Goal: Task Accomplishment & Management: Use online tool/utility

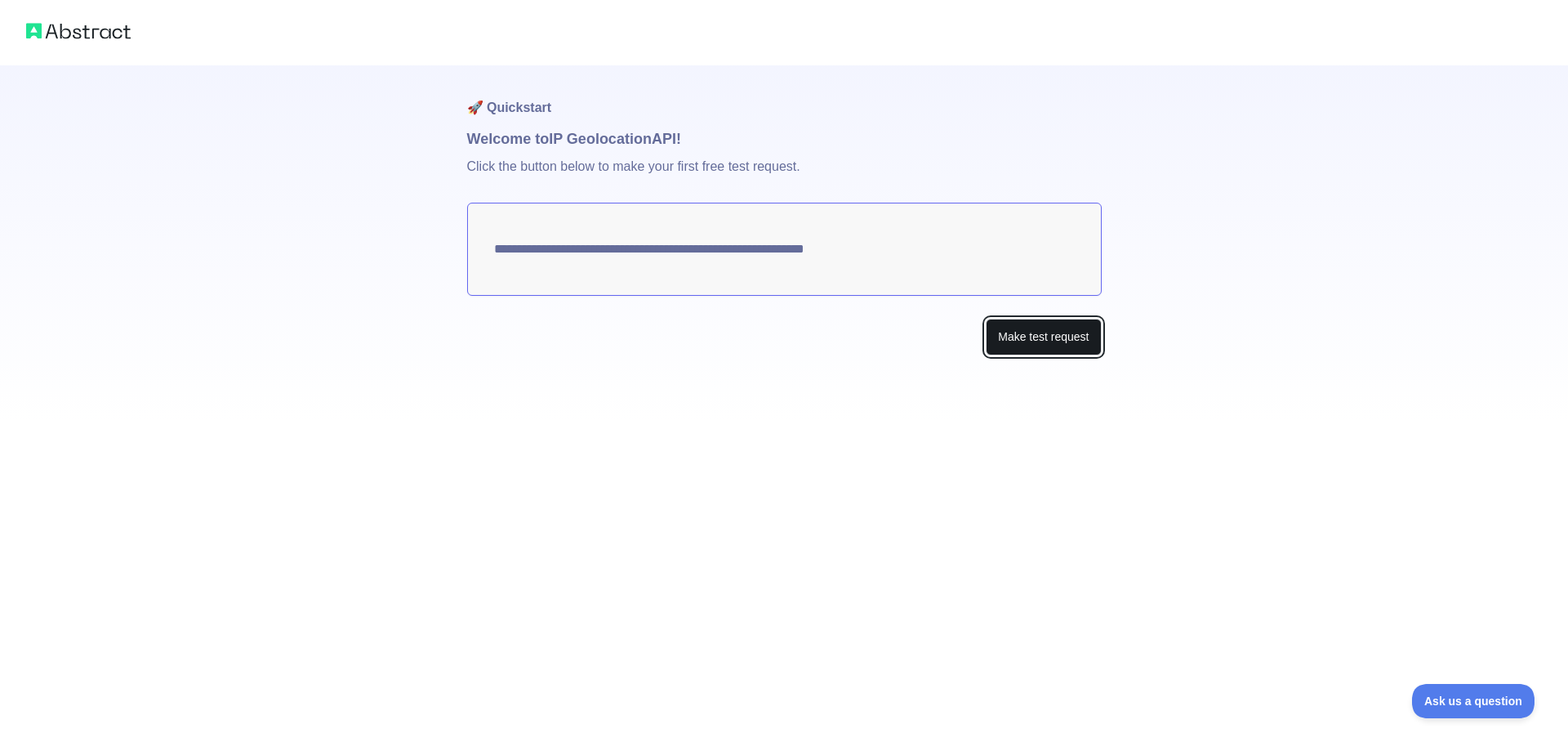
click at [1038, 342] on button "Make test request" at bounding box center [1043, 337] width 115 height 37
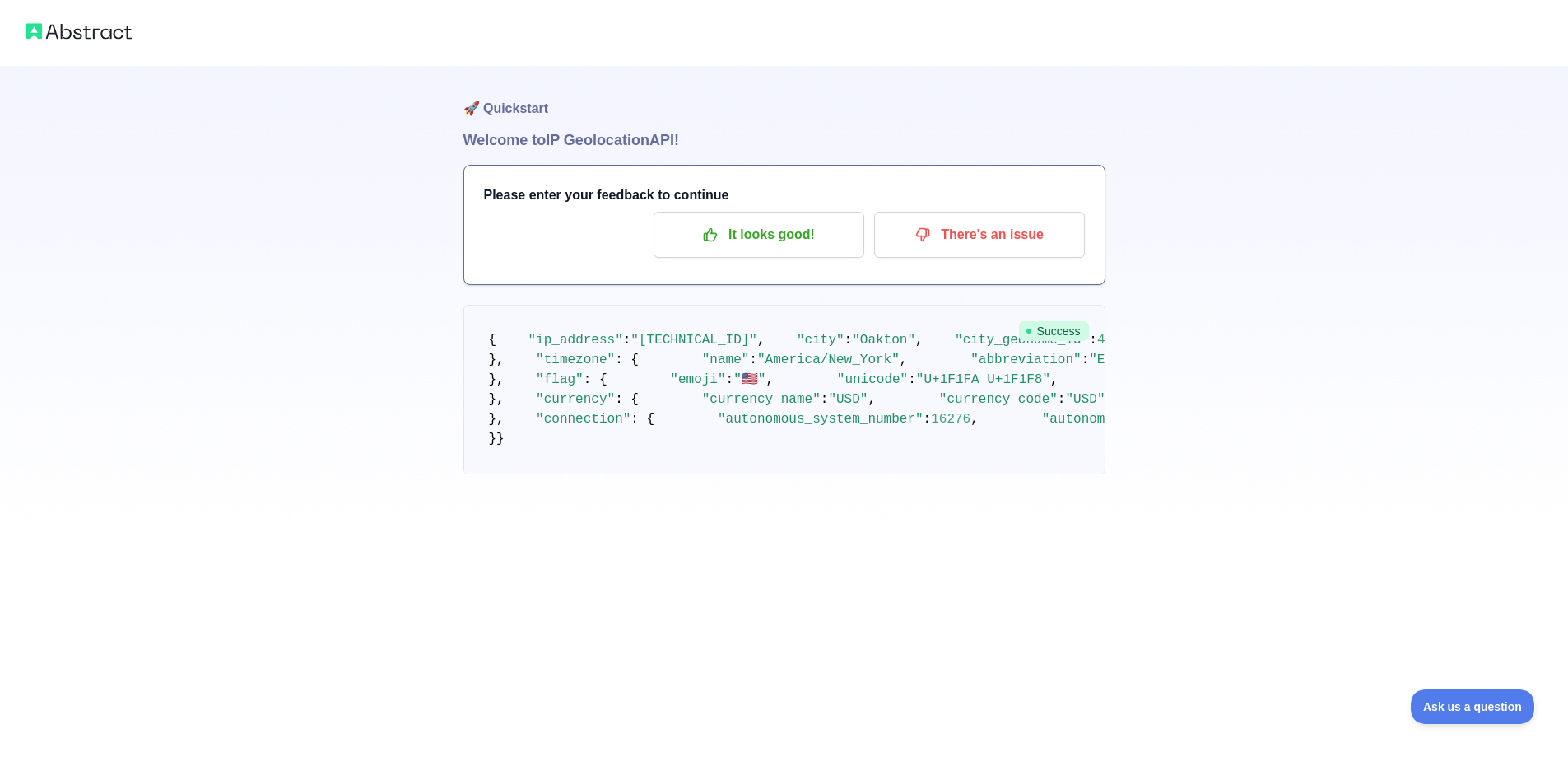
click at [549, 145] on h1 "Welcome to IP Geolocation API!" at bounding box center [784, 140] width 642 height 23
click at [501, 140] on h1 "Welcome to IP Geolocation API!" at bounding box center [784, 140] width 642 height 23
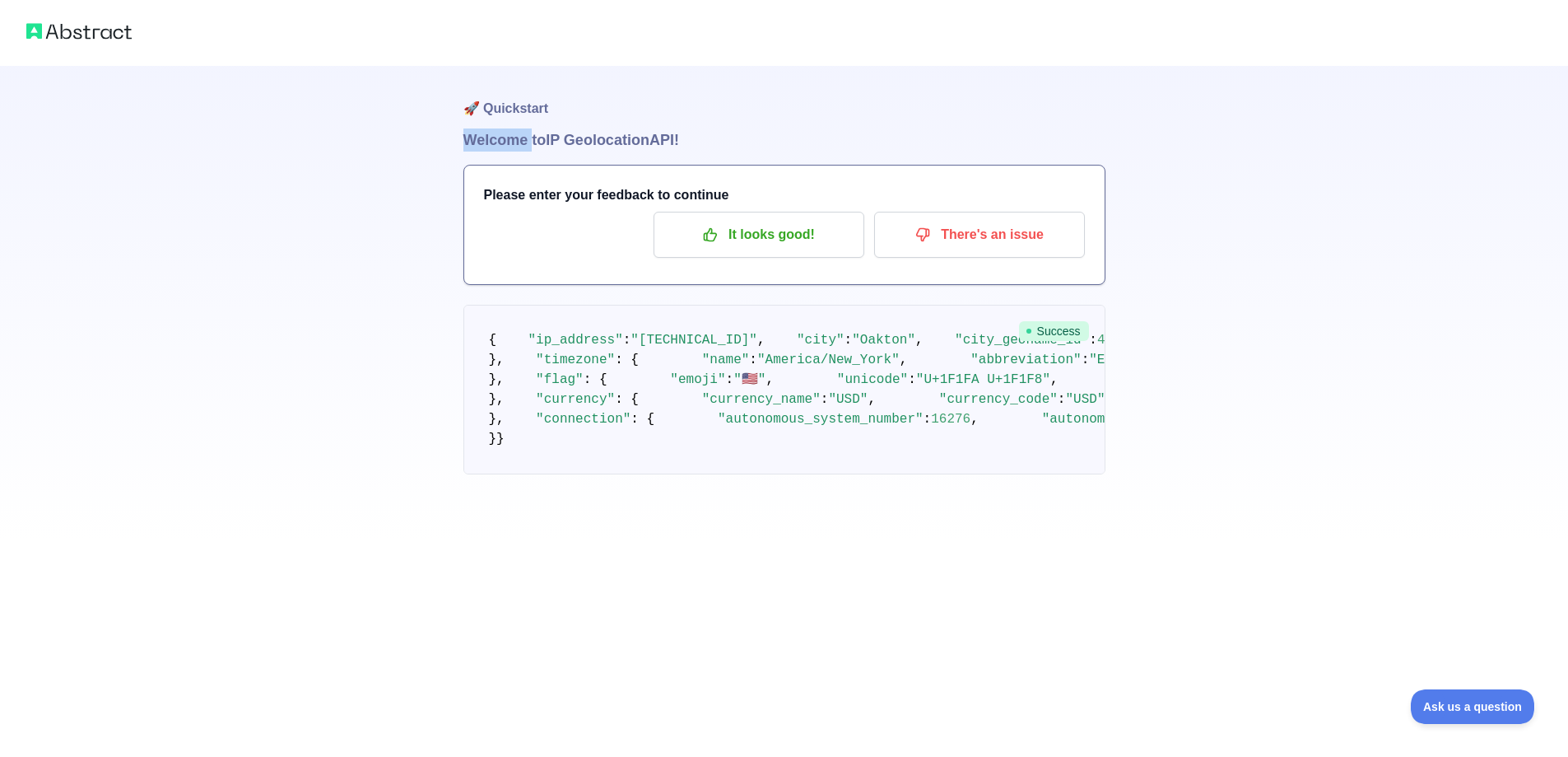
click at [501, 140] on h1 "Welcome to IP Geolocation API!" at bounding box center [784, 140] width 642 height 23
click at [947, 240] on p "There's an issue" at bounding box center [979, 234] width 186 height 28
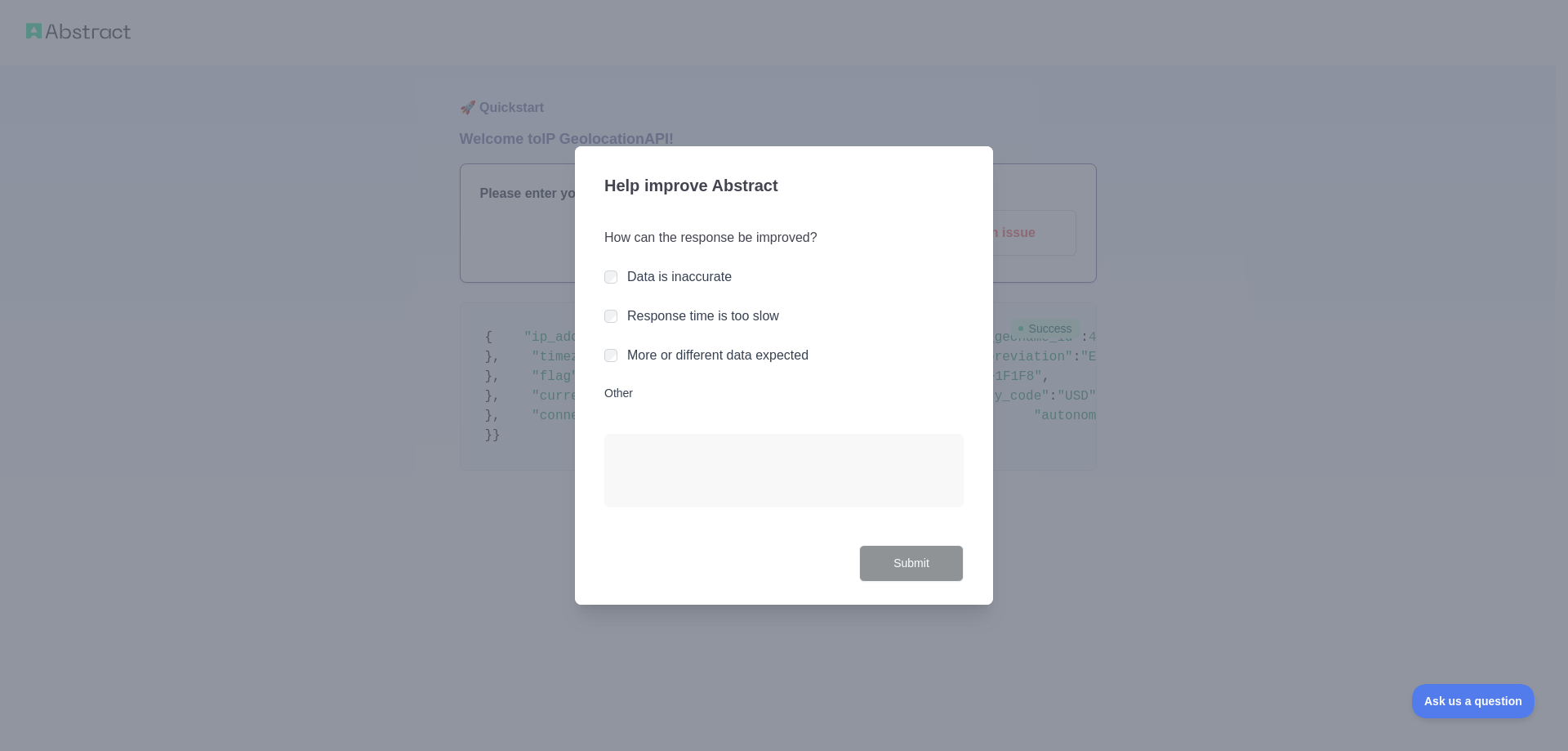
click at [695, 284] on label "Data is inaccurate" at bounding box center [679, 277] width 104 height 14
drag, startPoint x: 896, startPoint y: 595, endPoint x: 902, endPoint y: 566, distance: 29.6
click at [896, 586] on div "Help improve Abstract How can the response be improved? Data is inaccurate Resp…" at bounding box center [784, 376] width 418 height 459
click at [902, 563] on button "Submit" at bounding box center [911, 563] width 104 height 37
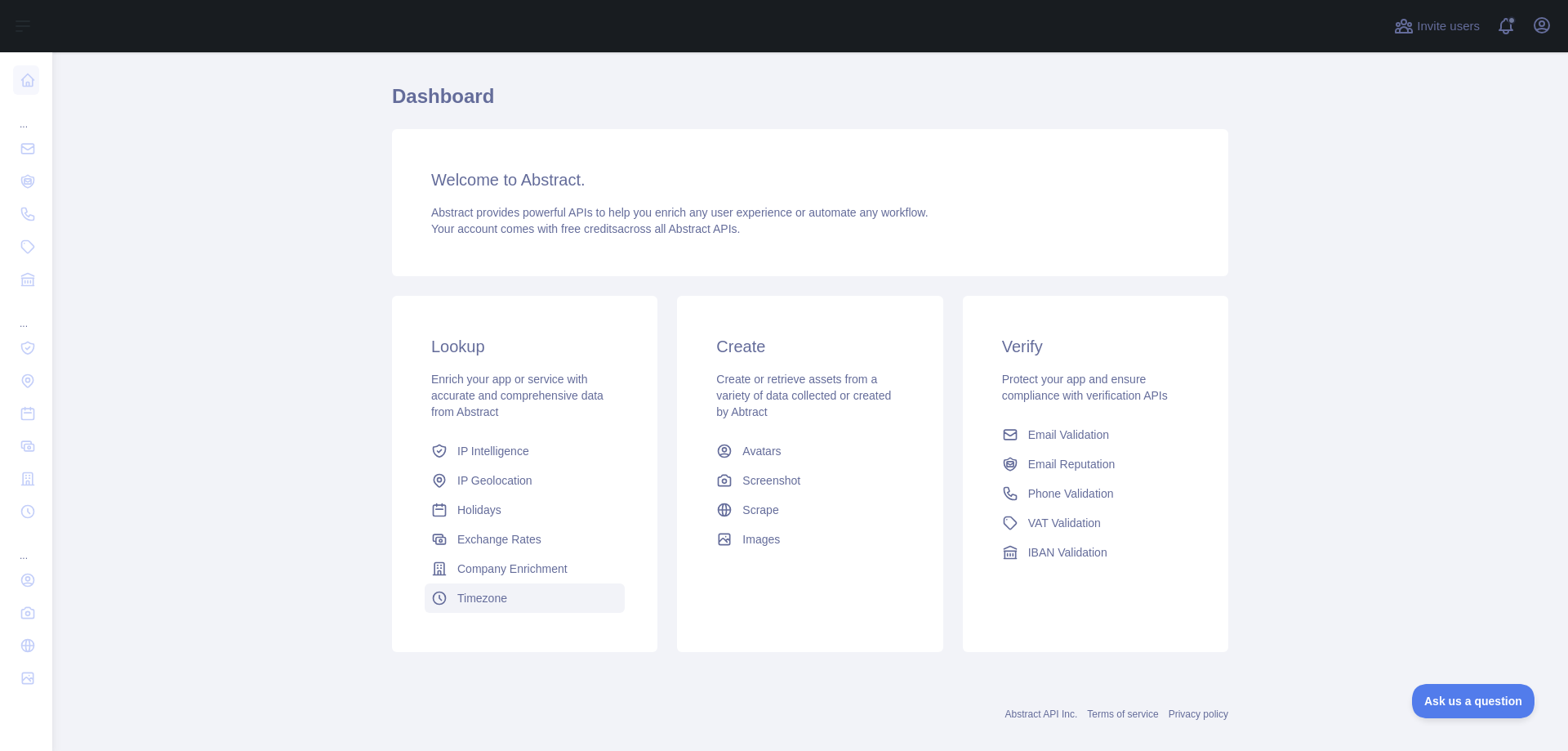
scroll to position [63, 0]
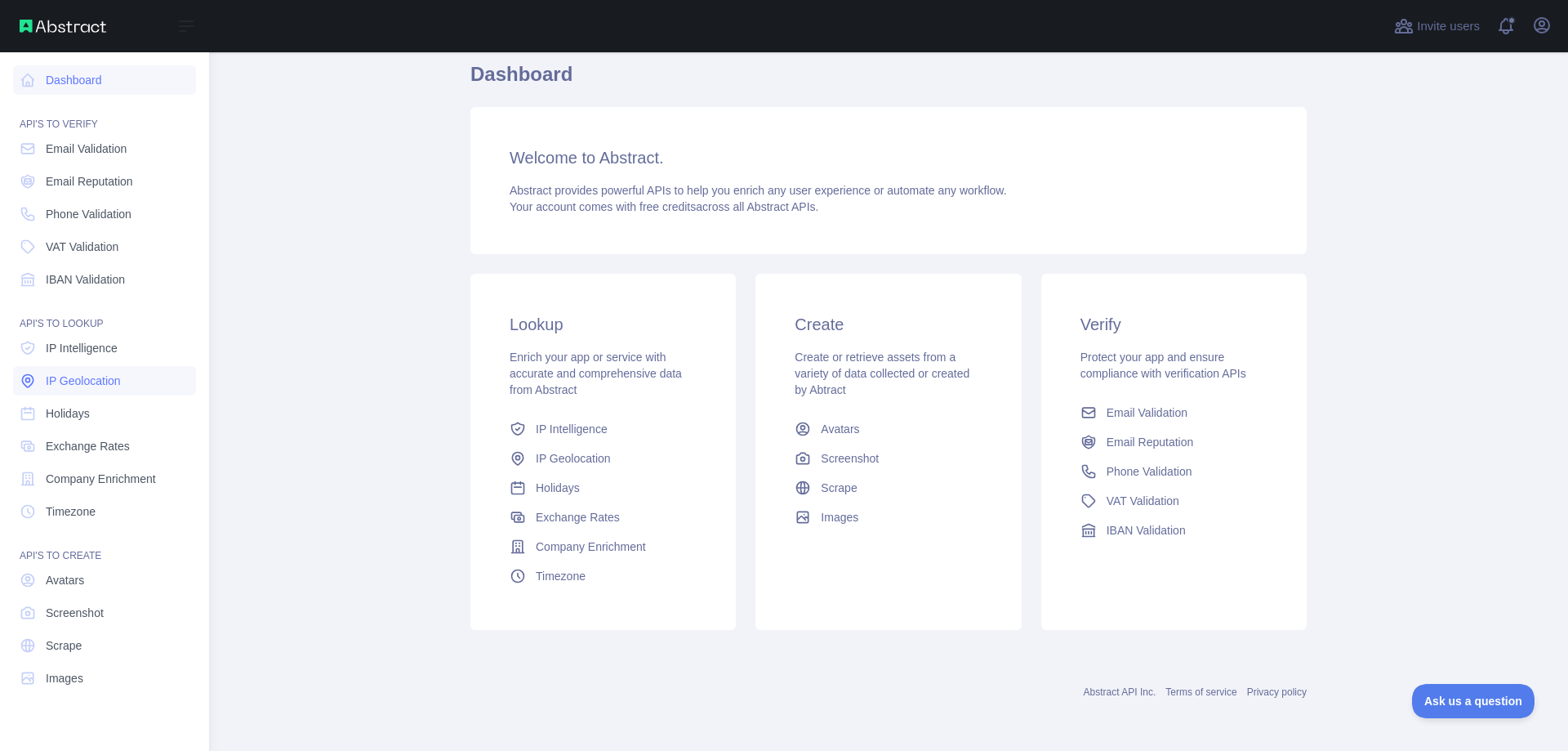
click at [95, 389] on link "IP Geolocation" at bounding box center [104, 380] width 183 height 29
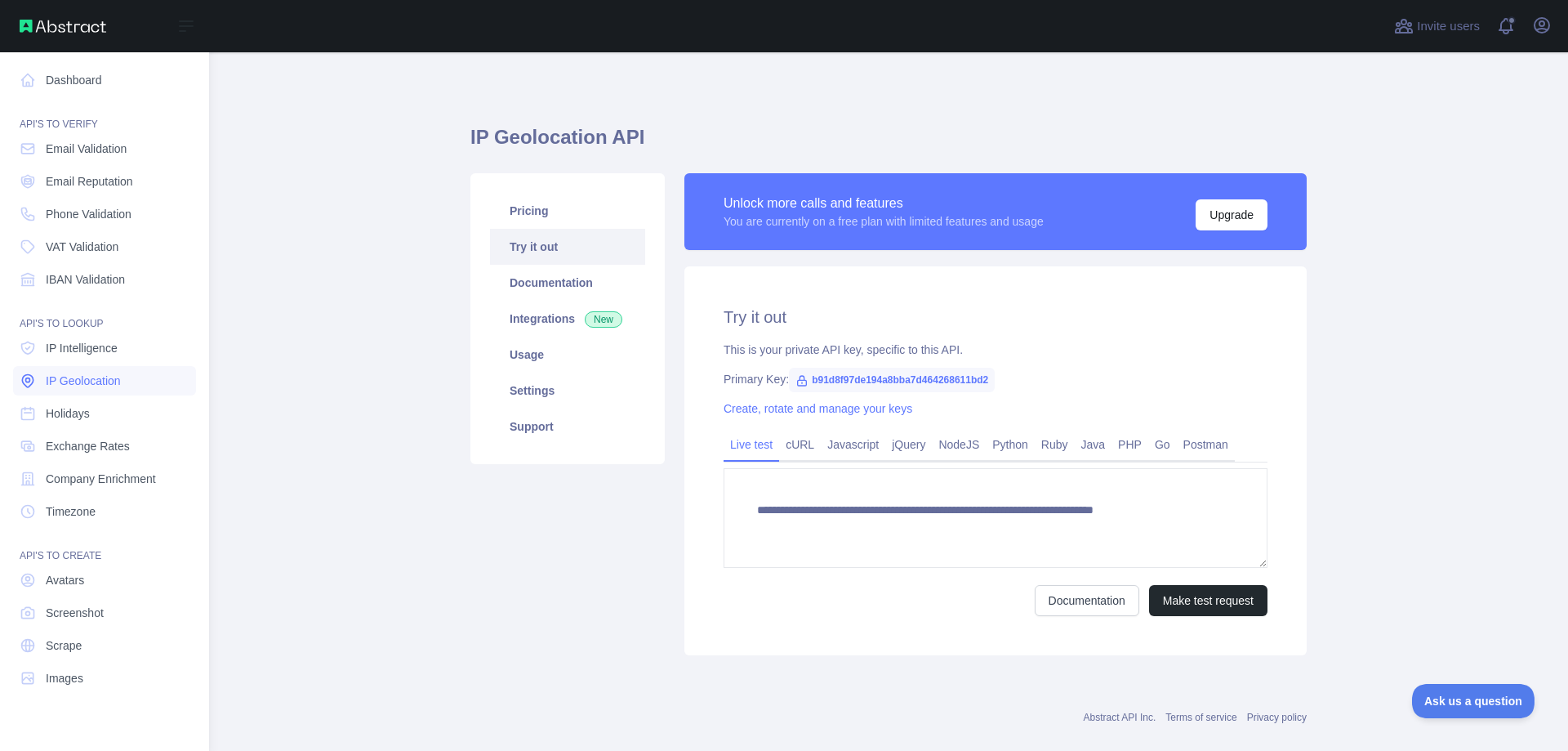
type textarea "**********"
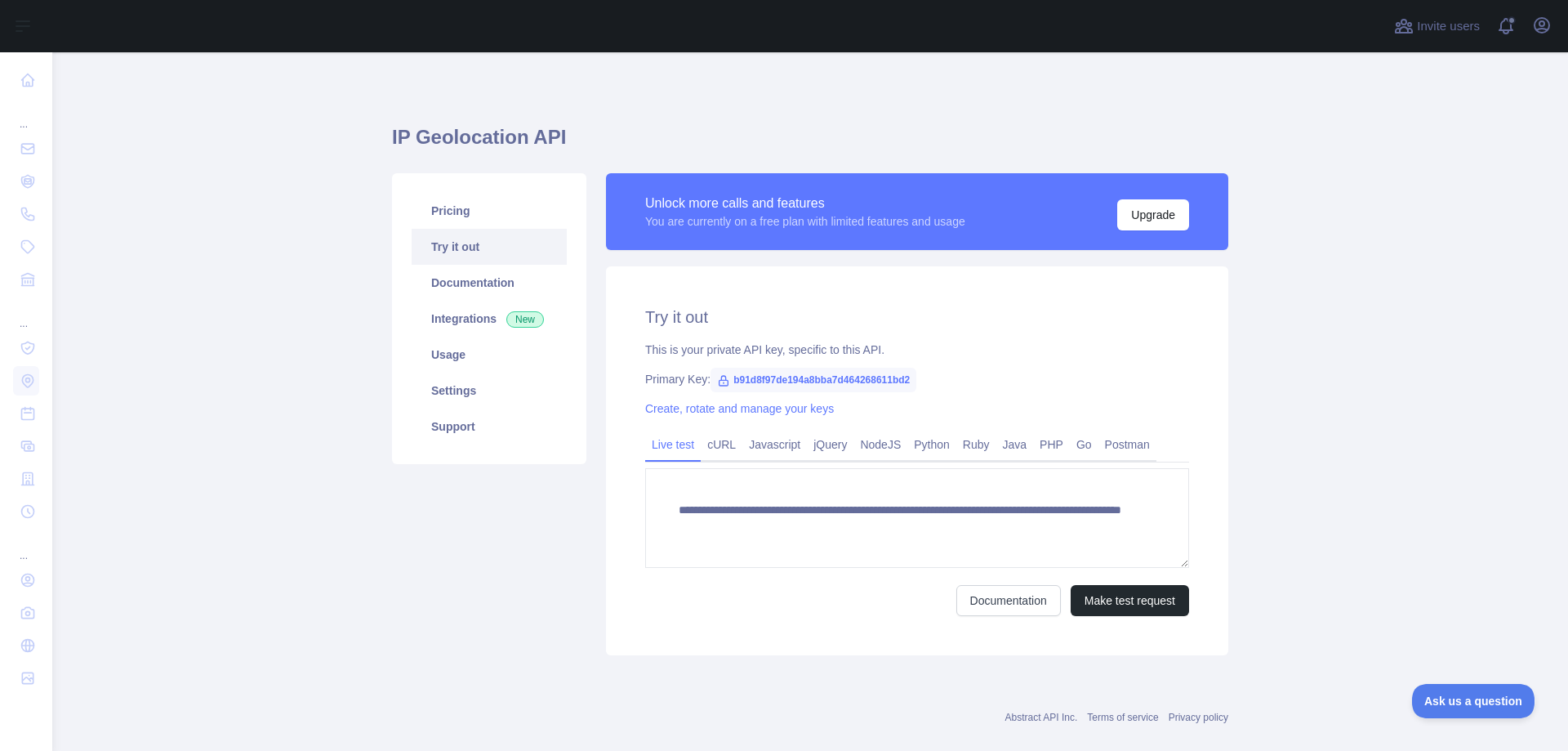
click at [740, 377] on span "b91d8f97de194a8bba7d464268611bd2" at bounding box center [813, 379] width 206 height 24
copy span "b91d8f97de194a8bba7d464268611bd2"
